Goal: Feedback & Contribution: Leave review/rating

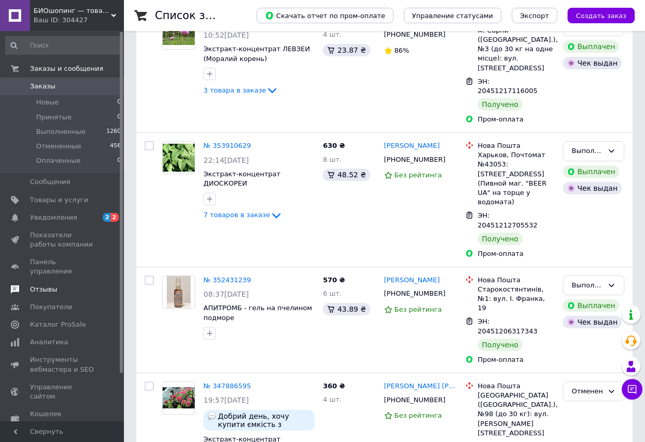
click at [46, 285] on span "Отзывы" at bounding box center [43, 289] width 27 height 9
click at [46, 302] on span "Покупатели" at bounding box center [51, 306] width 42 height 9
click at [46, 409] on span "Кошелек компании" at bounding box center [63, 418] width 66 height 19
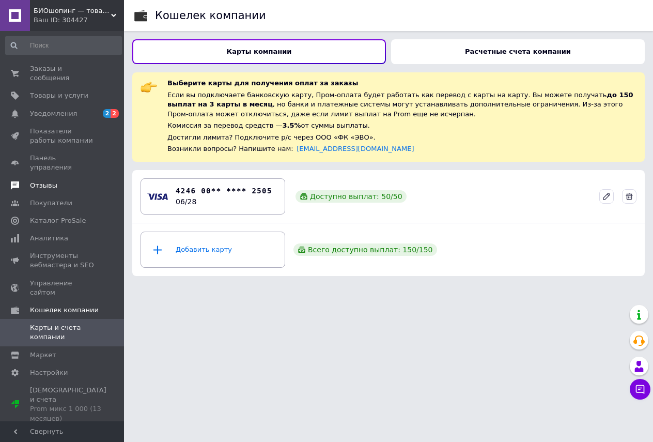
click at [47, 181] on span "Отзывы" at bounding box center [43, 185] width 27 height 9
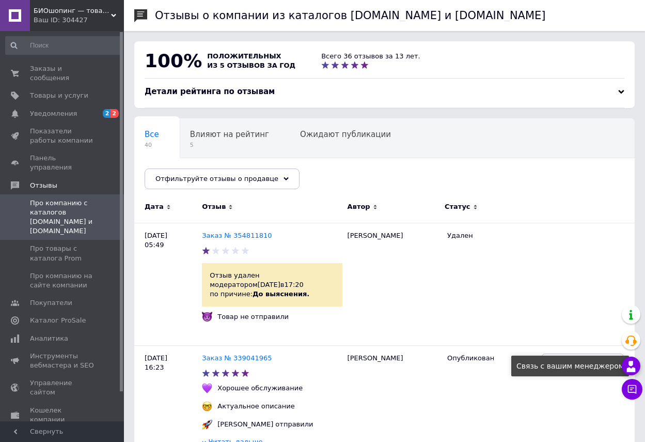
click at [629, 369] on use at bounding box center [631, 365] width 9 height 11
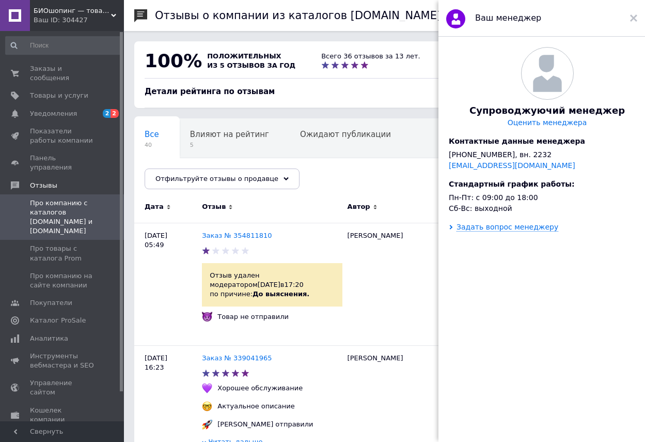
click at [552, 127] on link "Оценить менеджера" at bounding box center [548, 122] width 80 height 9
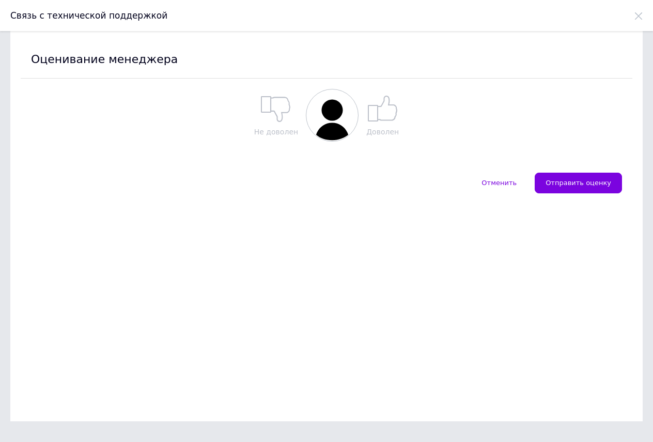
click at [388, 115] on icon at bounding box center [382, 108] width 31 height 31
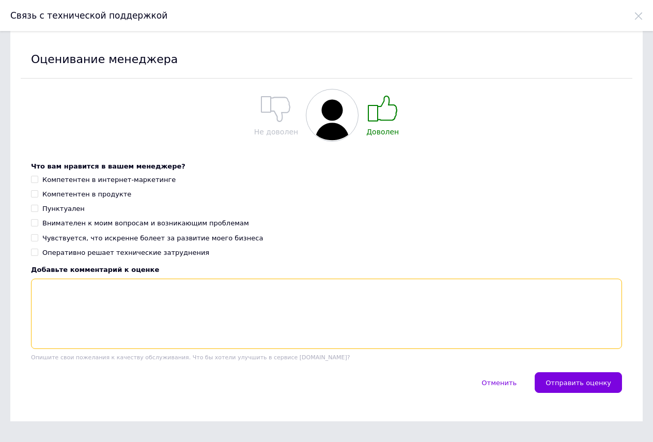
click at [40, 287] on textarea at bounding box center [326, 313] width 591 height 70
type textarea "!"
click at [122, 291] on textarea "[DATE] компанией "Биошоинг"" at bounding box center [326, 313] width 591 height 70
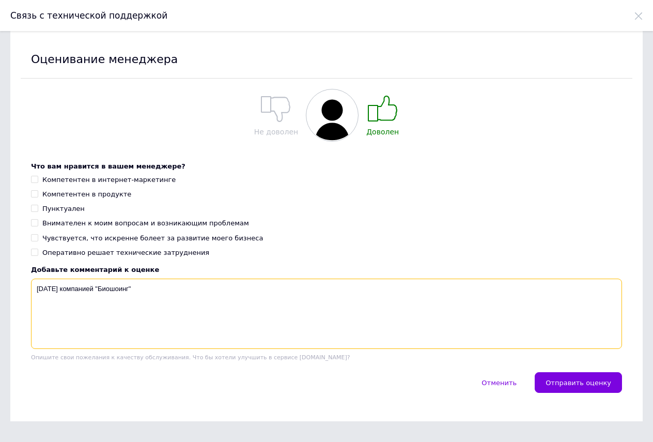
click at [122, 291] on textarea "[DATE] компанией "Биошоинг"" at bounding box center [326, 313] width 591 height 70
click at [121, 288] on textarea "[DATE] компанией "Биошоинг"" at bounding box center [326, 313] width 591 height 70
click at [121, 290] on textarea "[DATE] компанией "Биошоинг"" at bounding box center [326, 313] width 591 height 70
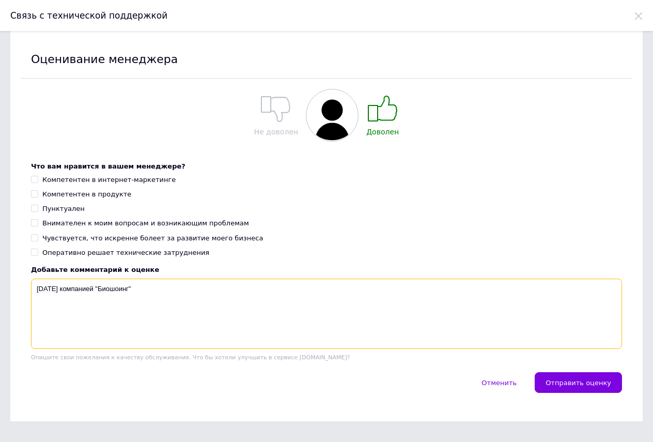
click at [122, 291] on textarea "[DATE] компанией "Биошоинг"" at bounding box center [326, 313] width 591 height 70
type textarea "п"
click at [71, 292] on textarea "[DATE] ечение" at bounding box center [326, 313] width 591 height 70
drag, startPoint x: 71, startPoint y: 292, endPoint x: 77, endPoint y: 289, distance: 7.2
click at [71, 292] on textarea "[DATE] ечение" at bounding box center [326, 313] width 591 height 70
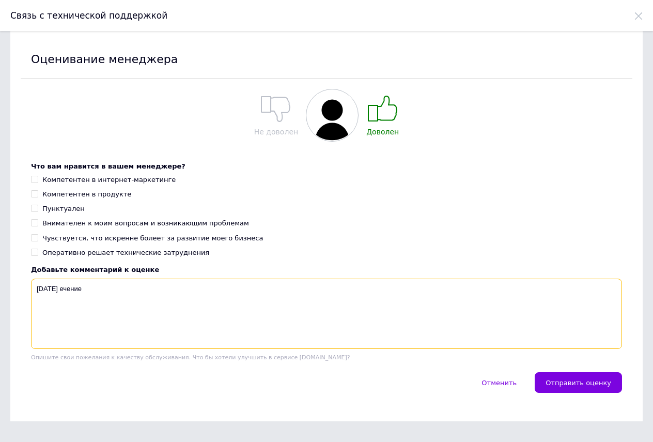
click at [73, 292] on textarea "[DATE] ечение" at bounding box center [326, 313] width 591 height 70
click at [72, 289] on textarea "[DATE] ечение" at bounding box center [326, 313] width 591 height 70
click at [100, 292] on textarea "[DATE] течение" at bounding box center [326, 313] width 591 height 70
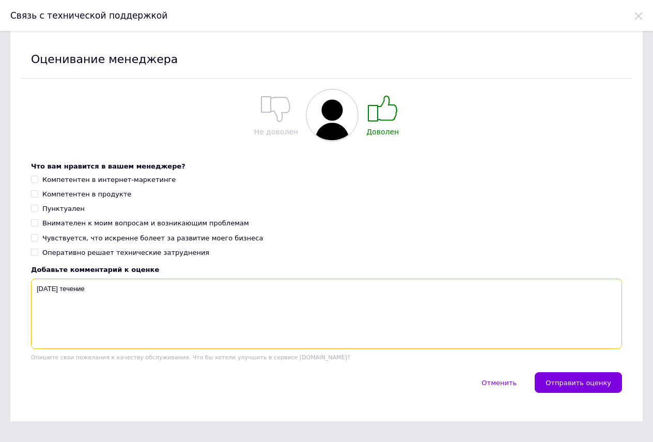
click at [100, 292] on textarea "[DATE] течение" at bounding box center [326, 313] width 591 height 70
click at [56, 290] on textarea "[DATE] течение нескольких часов была рассмотрена жалоба на необоснованный негат…" at bounding box center [326, 313] width 591 height 70
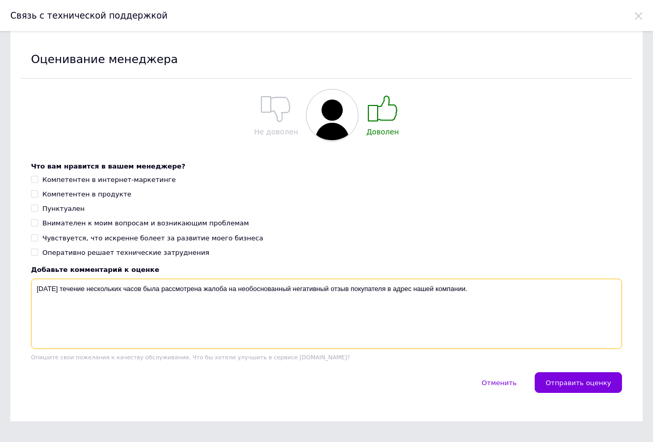
click at [56, 290] on textarea "[DATE] течение нескольких часов была рассмотрена жалоба на необоснованный негат…" at bounding box center [326, 313] width 591 height 70
click at [483, 290] on textarea "[DATE] течение нескольких часов была рассмотрена жалоба на необоснованный негат…" at bounding box center [326, 313] width 591 height 70
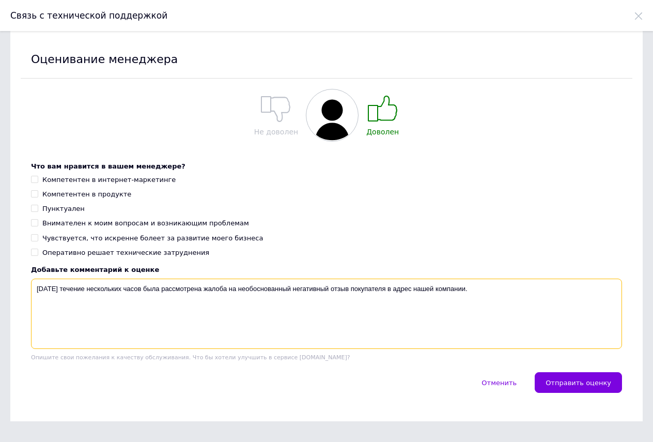
click at [481, 289] on textarea "[DATE] течение нескольких часов была рассмотрена жалоба на необоснованный негат…" at bounding box center [326, 313] width 591 height 70
click at [145, 298] on textarea "[DATE] течение нескольких часов была рассмотрена жалоба на необоснованный негат…" at bounding box center [326, 313] width 591 height 70
click at [144, 300] on textarea "[DATE] течение нескольких часов была рассмотрена жалоба на необоснованный негат…" at bounding box center [326, 313] width 591 height 70
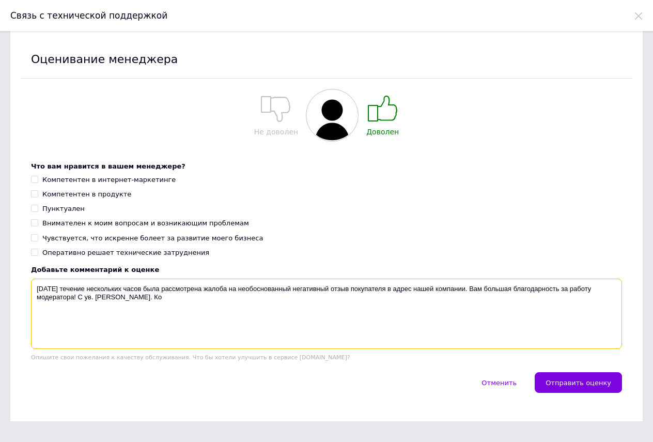
click at [152, 299] on textarea "[DATE] течение нескольких часов была рассмотрена жалоба на необоснованный негат…" at bounding box center [326, 313] width 591 height 70
click at [153, 301] on textarea "[DATE] течение нескольких часов была рассмотрена жалоба на необоснованный негат…" at bounding box center [326, 313] width 591 height 70
click at [78, 299] on textarea "[DATE] течение нескольких часов была рассмотрена жалоба на необоснованный негат…" at bounding box center [326, 313] width 591 height 70
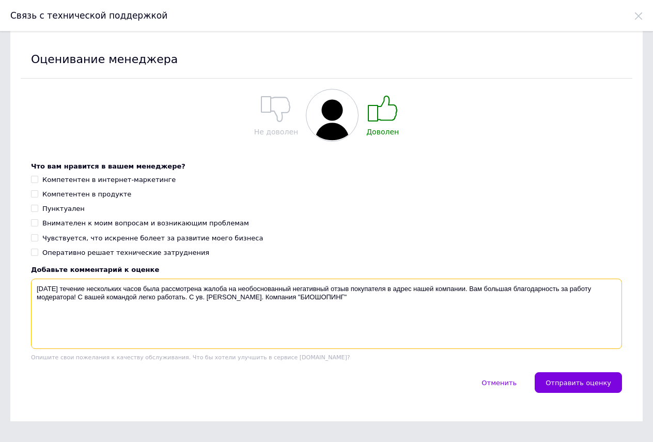
click at [479, 290] on textarea "[DATE] течение нескольких часов была рассмотрена жалоба на необоснованный негат…" at bounding box center [326, 313] width 591 height 70
click at [479, 291] on textarea "[DATE] течение нескольких часов была рассмотрена жалоба на необоснованный негат…" at bounding box center [326, 313] width 591 height 70
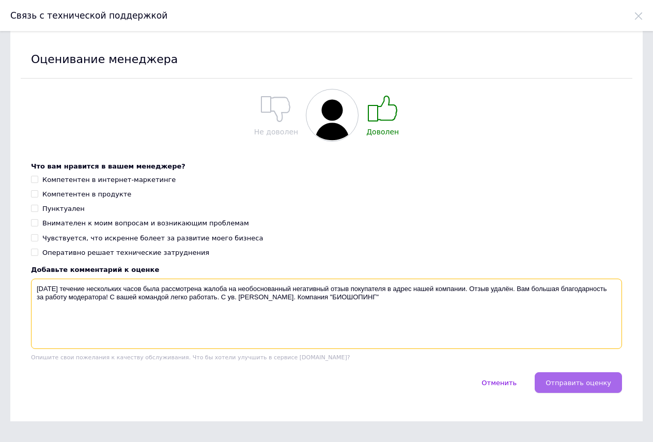
type textarea "[DATE] течение нескольких часов была рассмотрена жалоба на необоснованный негат…"
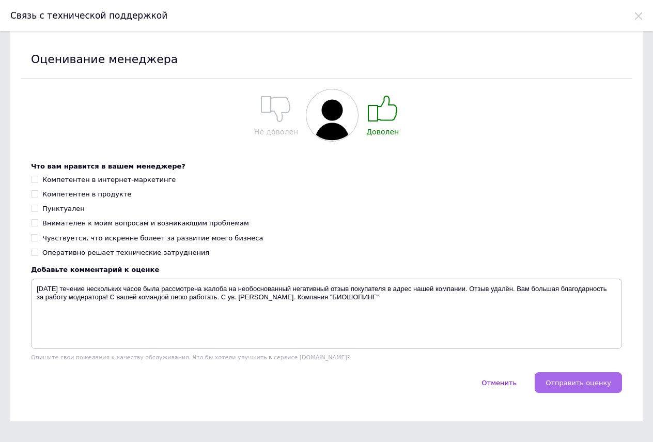
click at [583, 383] on span "Отправить оценку" at bounding box center [578, 383] width 66 height 8
click at [583, 383] on div "Отменить   Отправить оценку" at bounding box center [326, 387] width 611 height 31
